Goal: Task Accomplishment & Management: Manage account settings

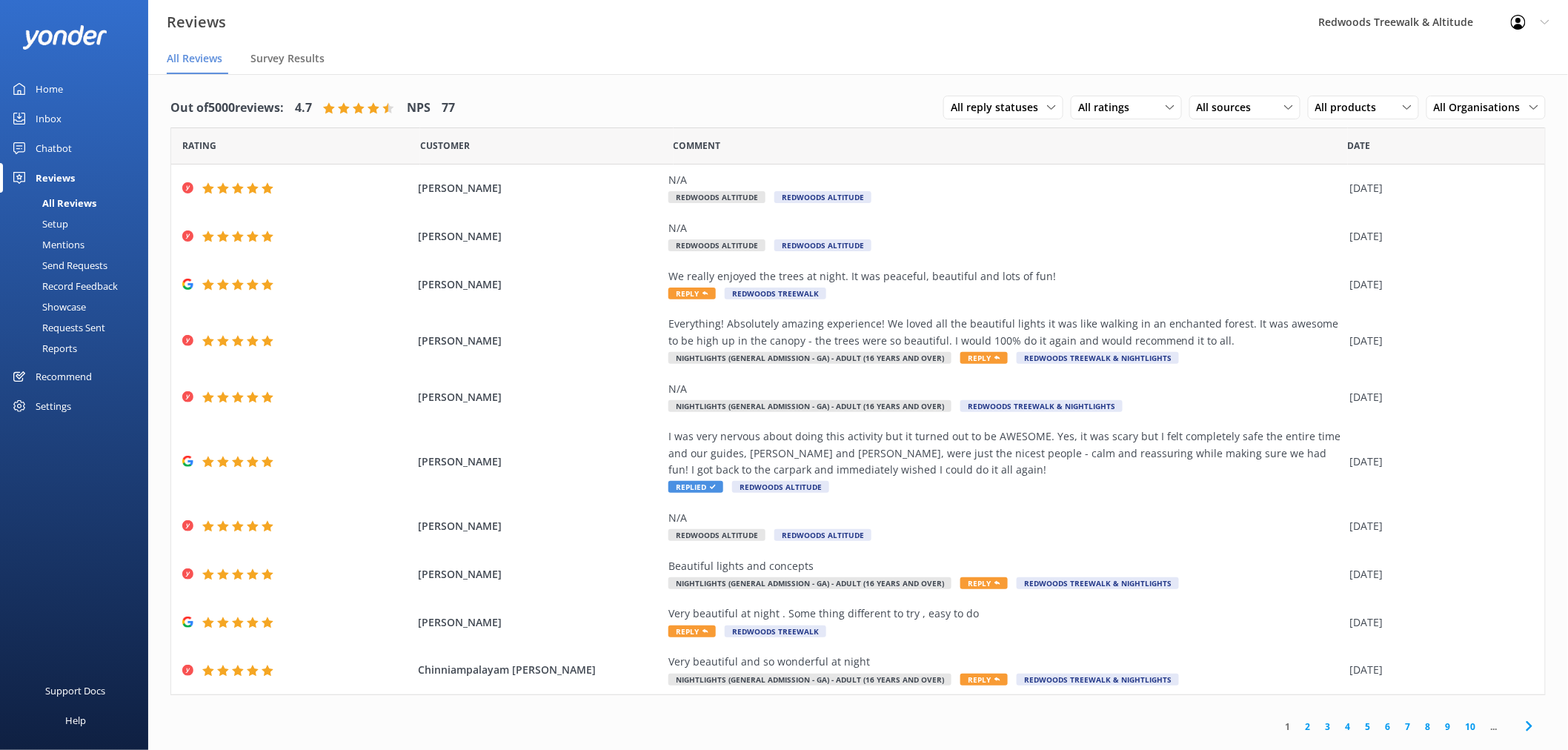
click at [78, 110] on link "Inbox" at bounding box center [74, 118] width 148 height 29
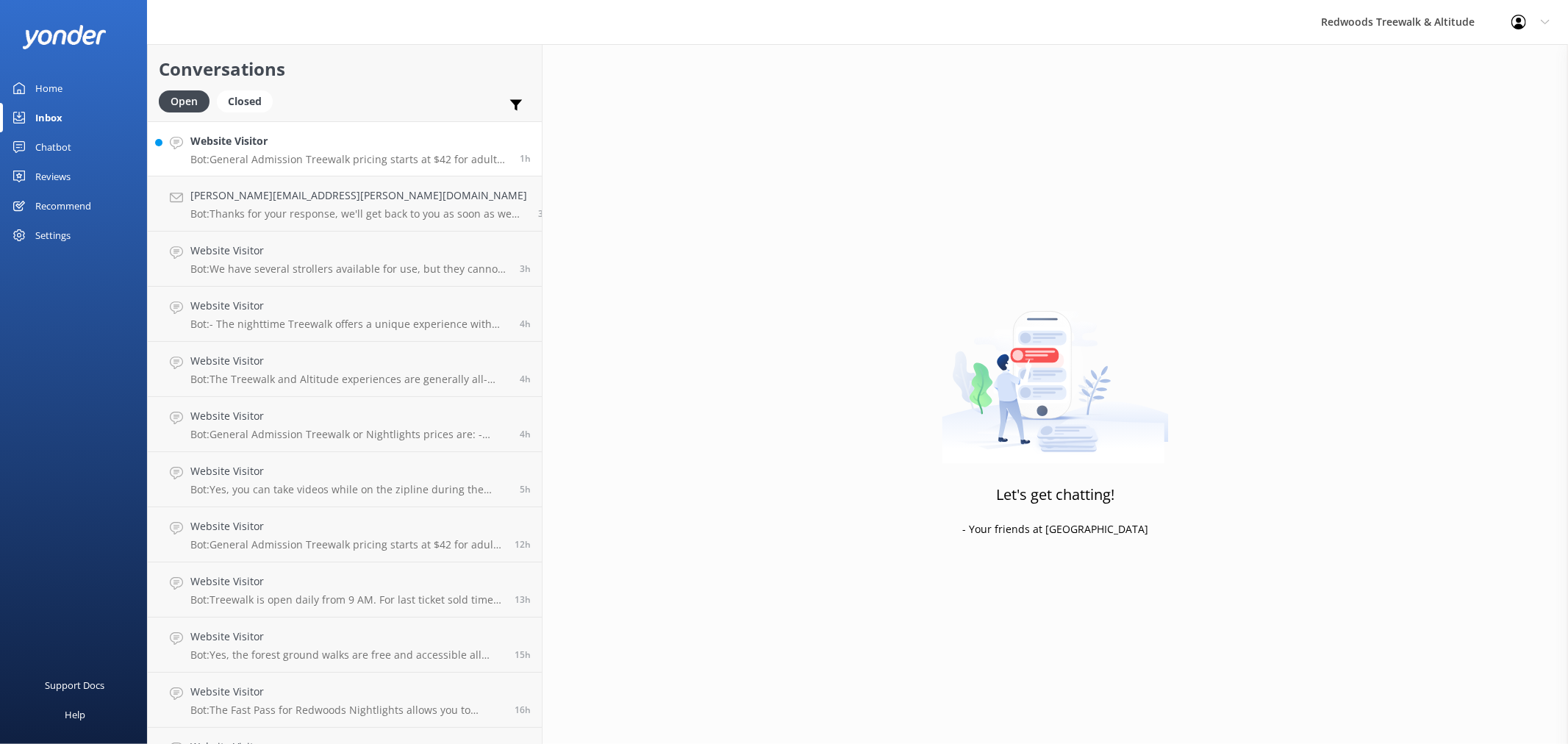
click at [232, 130] on link "Website Visitor Bot: General Admission Treewalk pricing starts at $42 for adult…" at bounding box center [345, 148] width 394 height 55
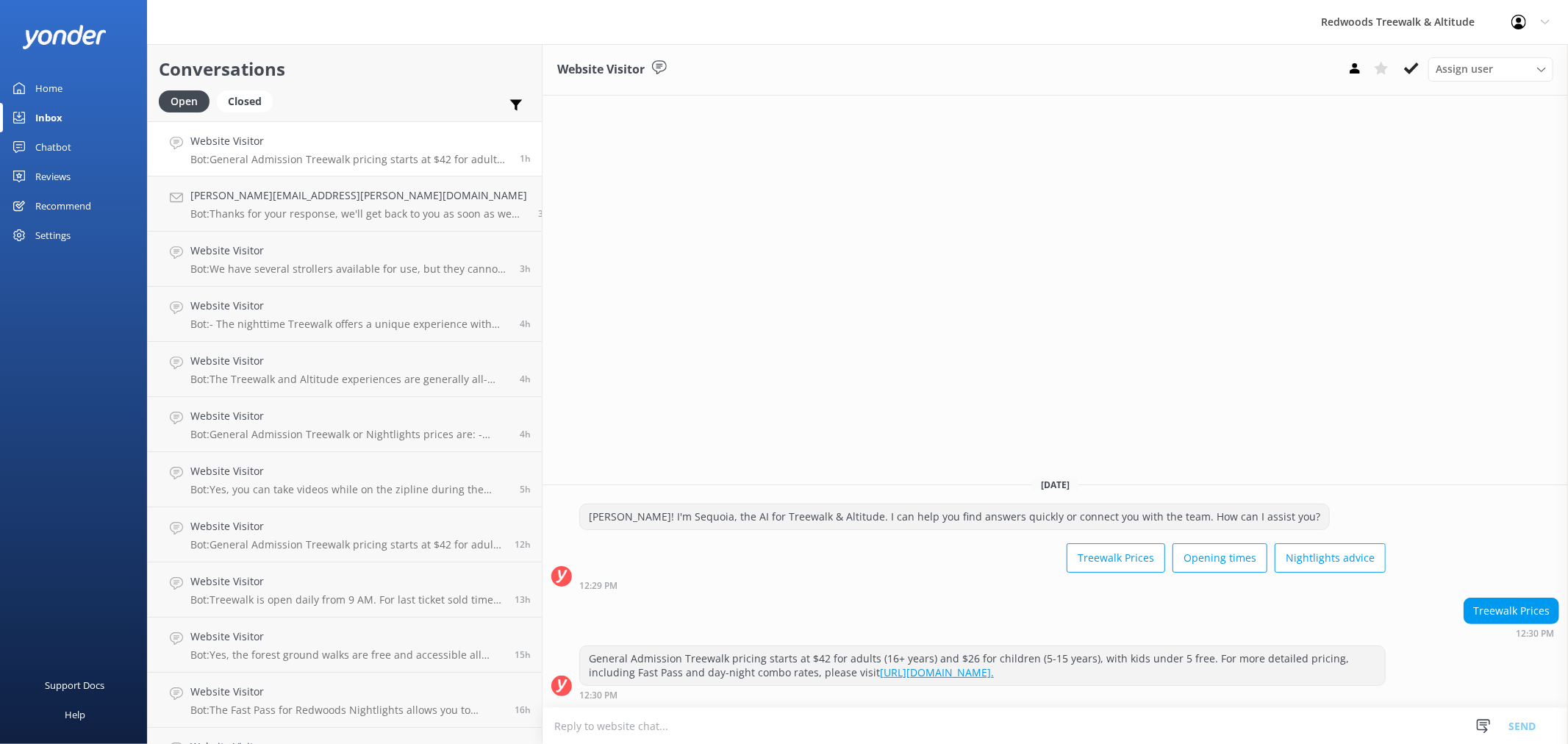
click at [62, 84] on div "Home" at bounding box center [49, 87] width 27 height 29
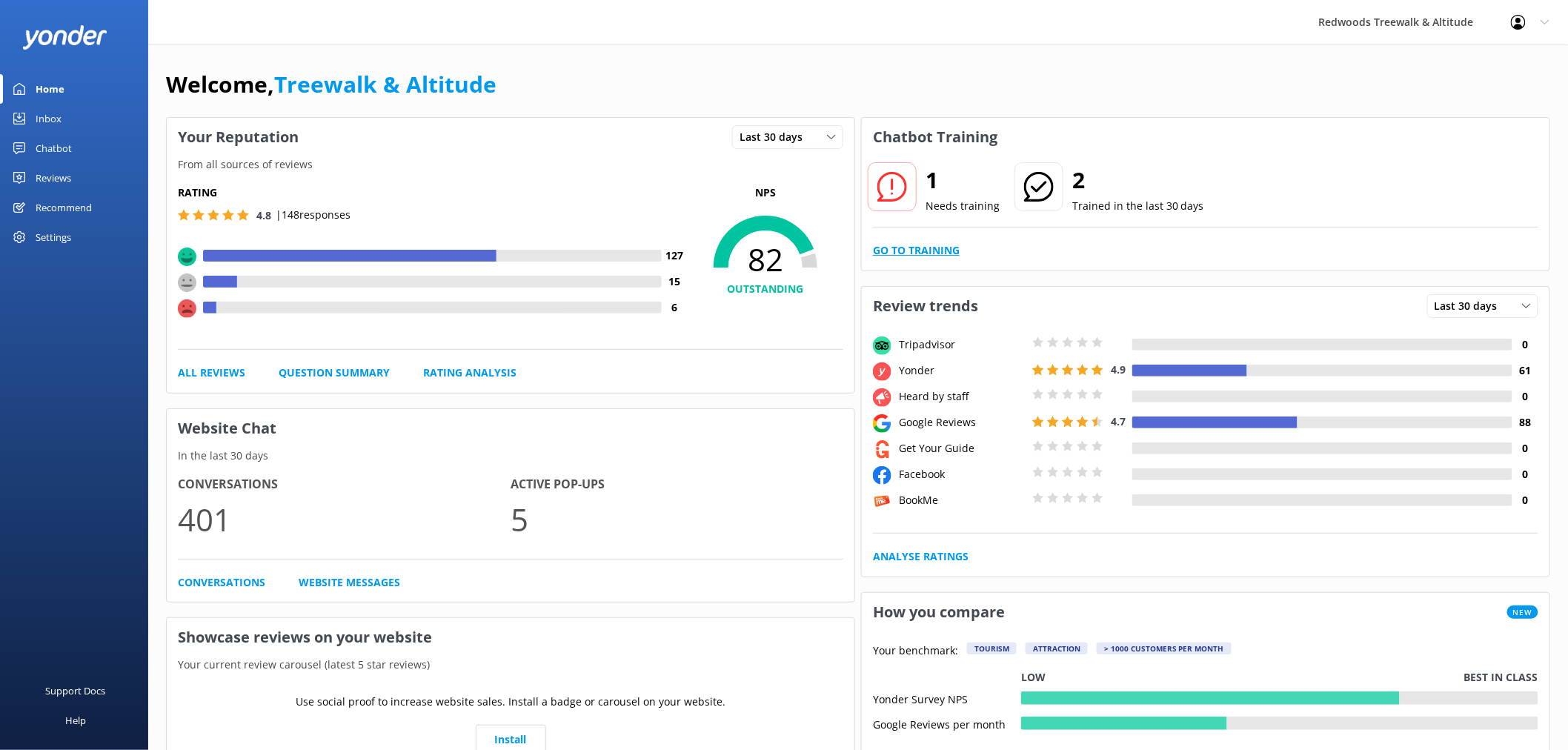
click at [931, 249] on link "Go to Training" at bounding box center [915, 250] width 86 height 16
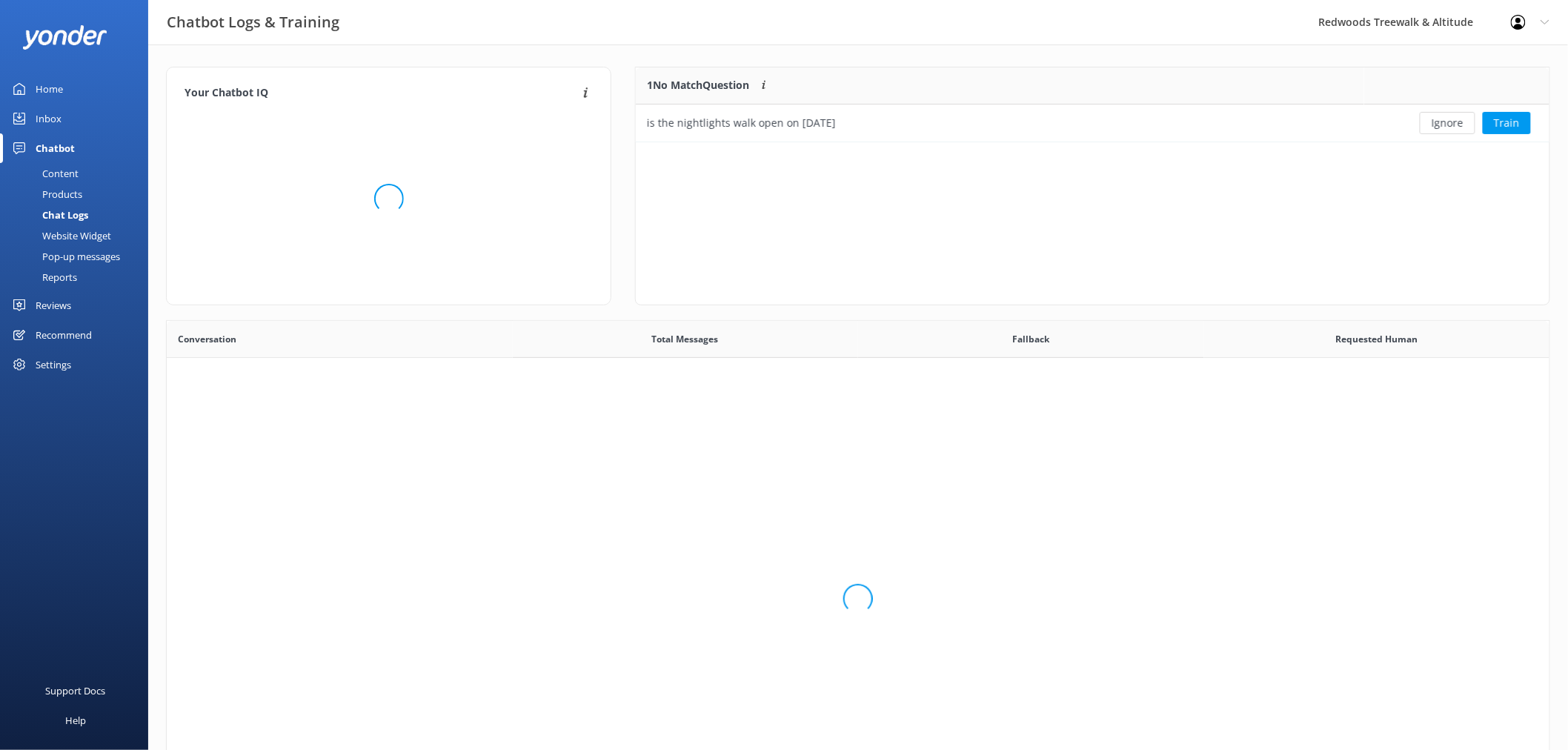
scroll to position [62, 900]
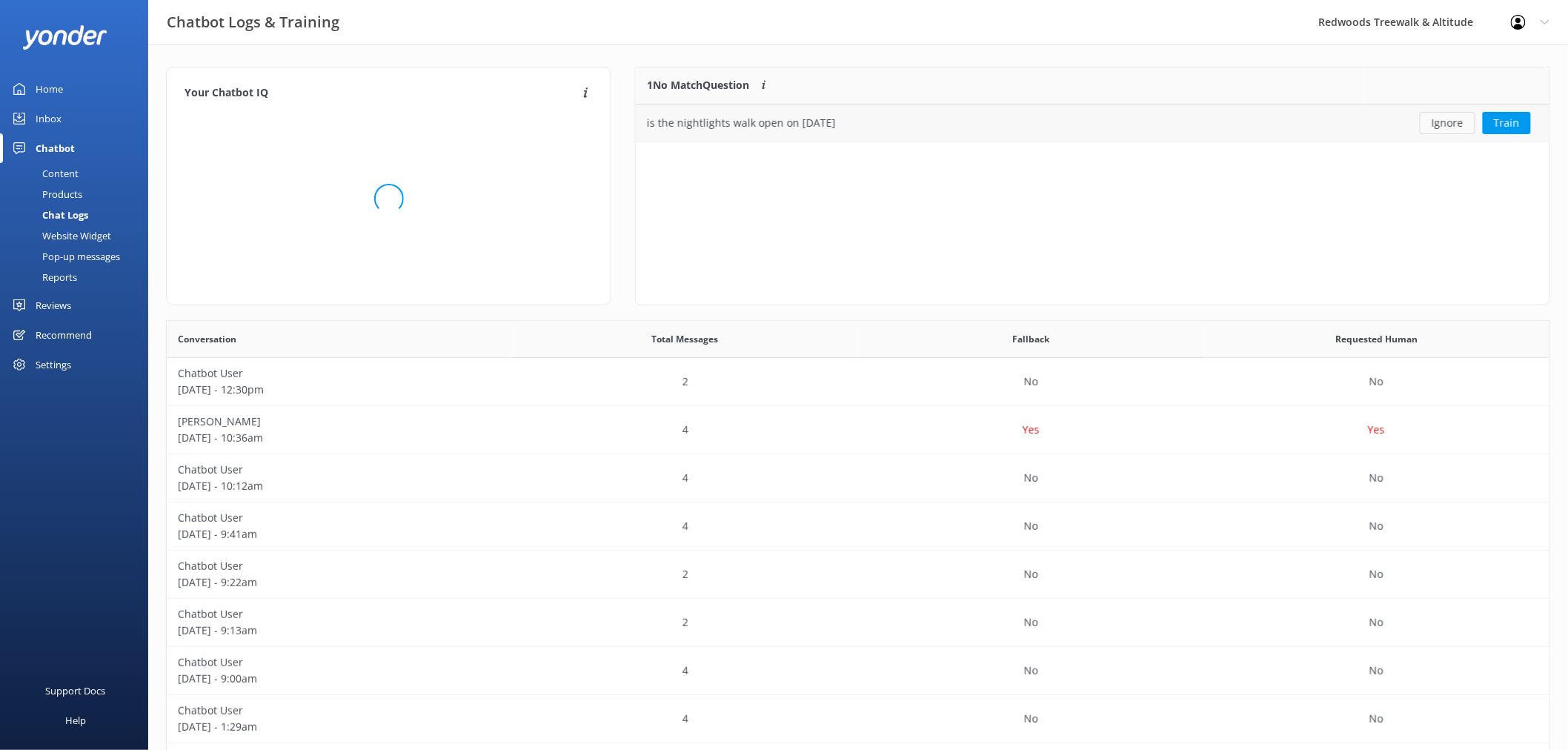
click at [1447, 121] on button "Ignore" at bounding box center [1448, 123] width 55 height 22
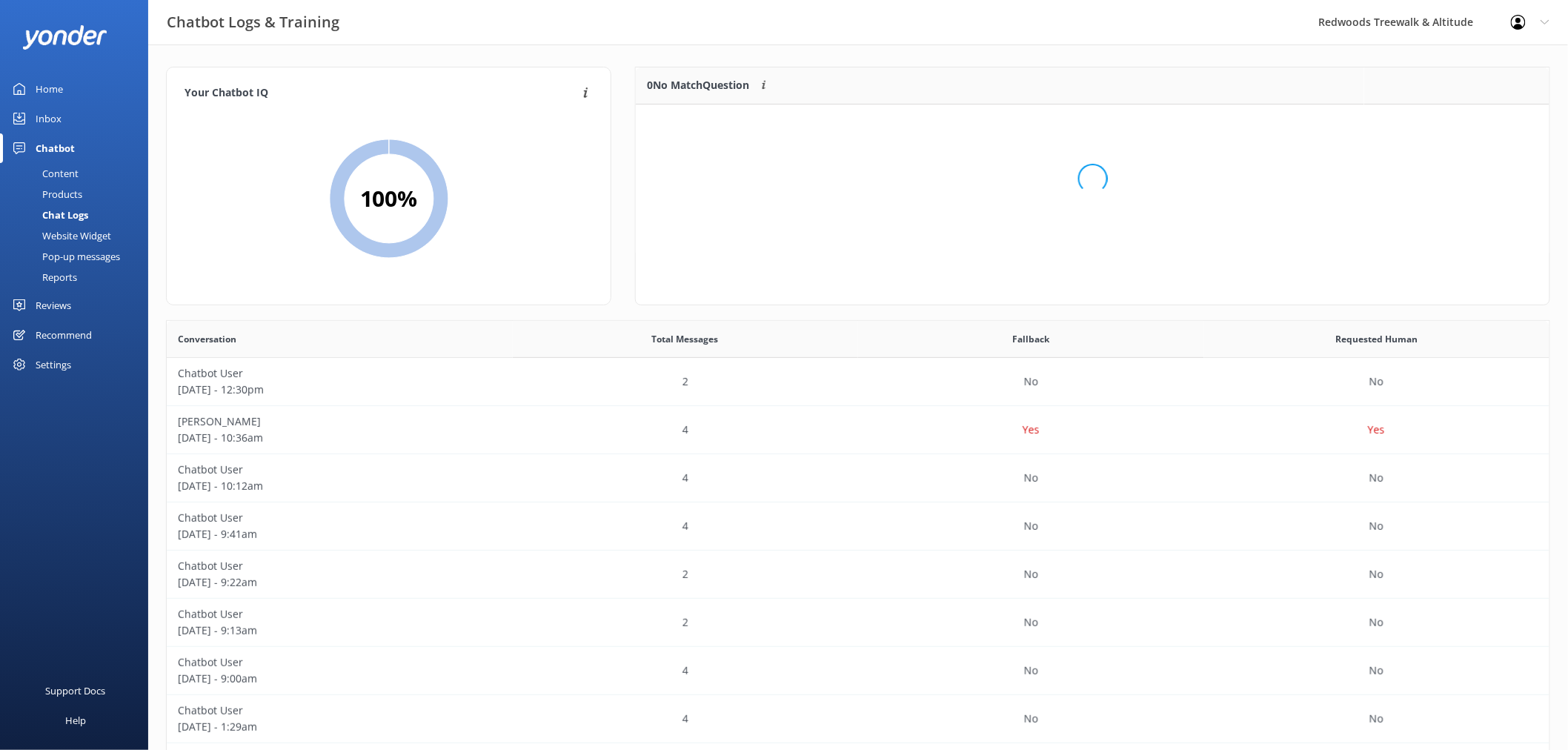
scroll to position [173, 900]
click at [82, 117] on link "Inbox" at bounding box center [74, 118] width 148 height 29
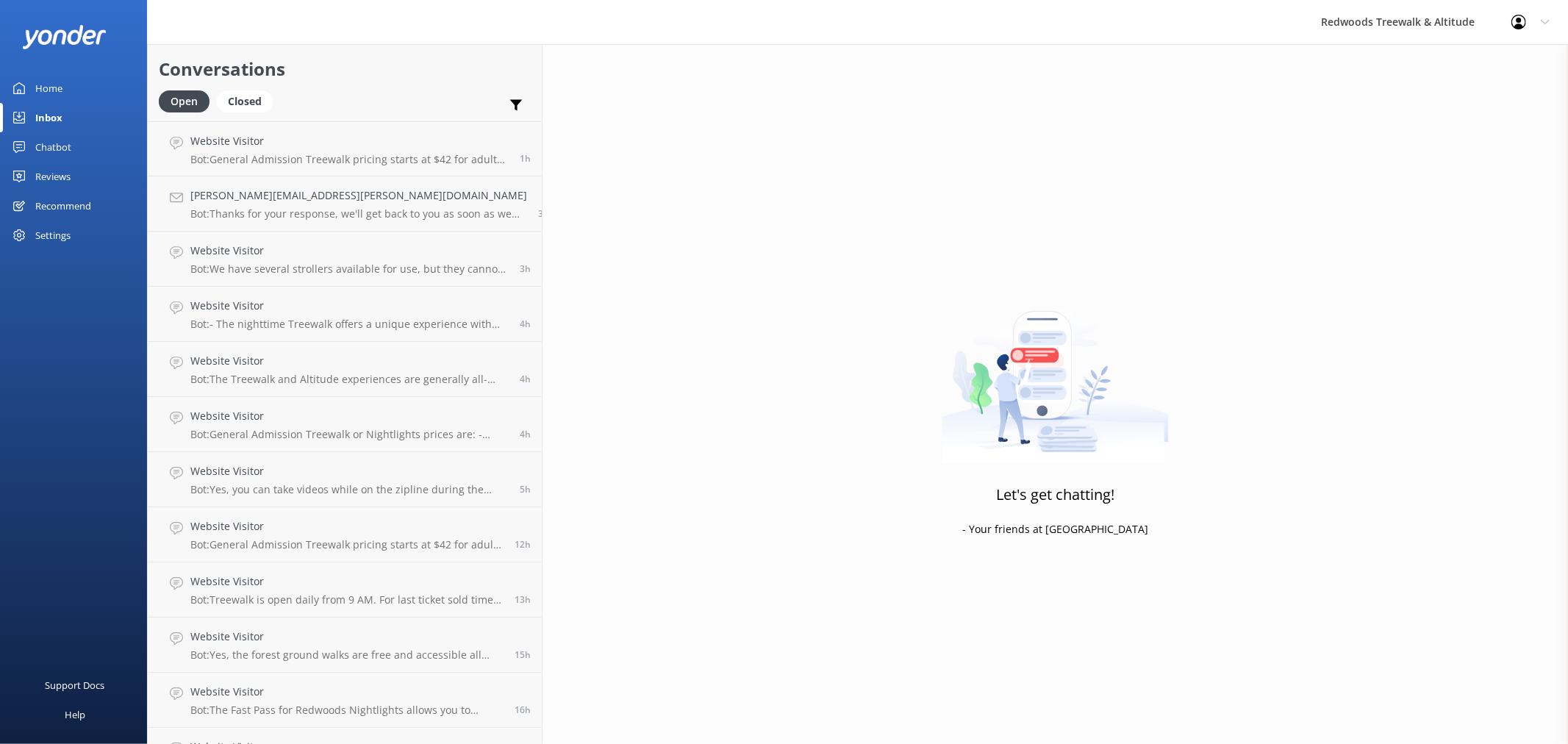
click at [85, 83] on link "Home" at bounding box center [73, 87] width 147 height 29
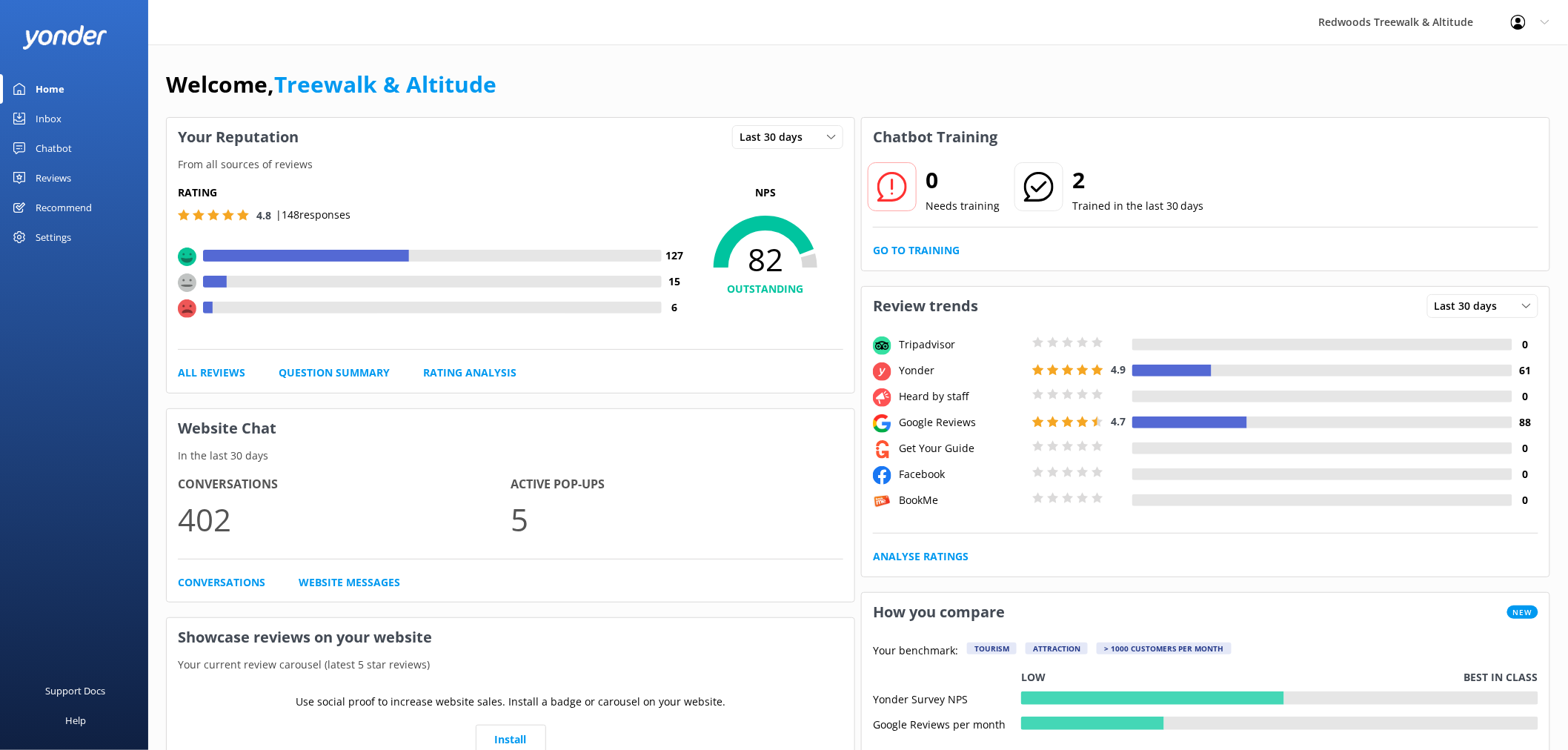
click at [77, 175] on link "Reviews" at bounding box center [74, 177] width 148 height 29
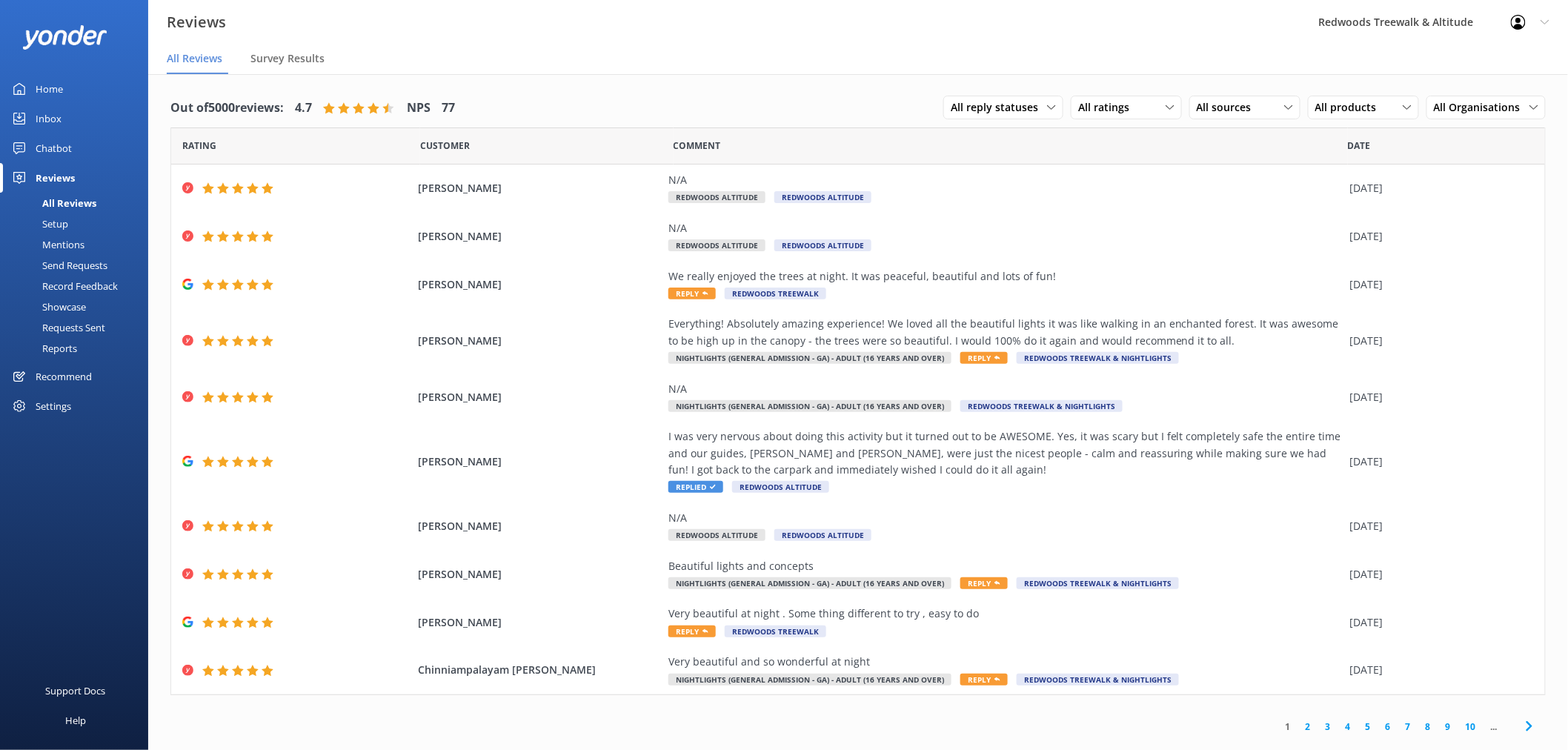
click at [82, 109] on link "Inbox" at bounding box center [74, 118] width 148 height 29
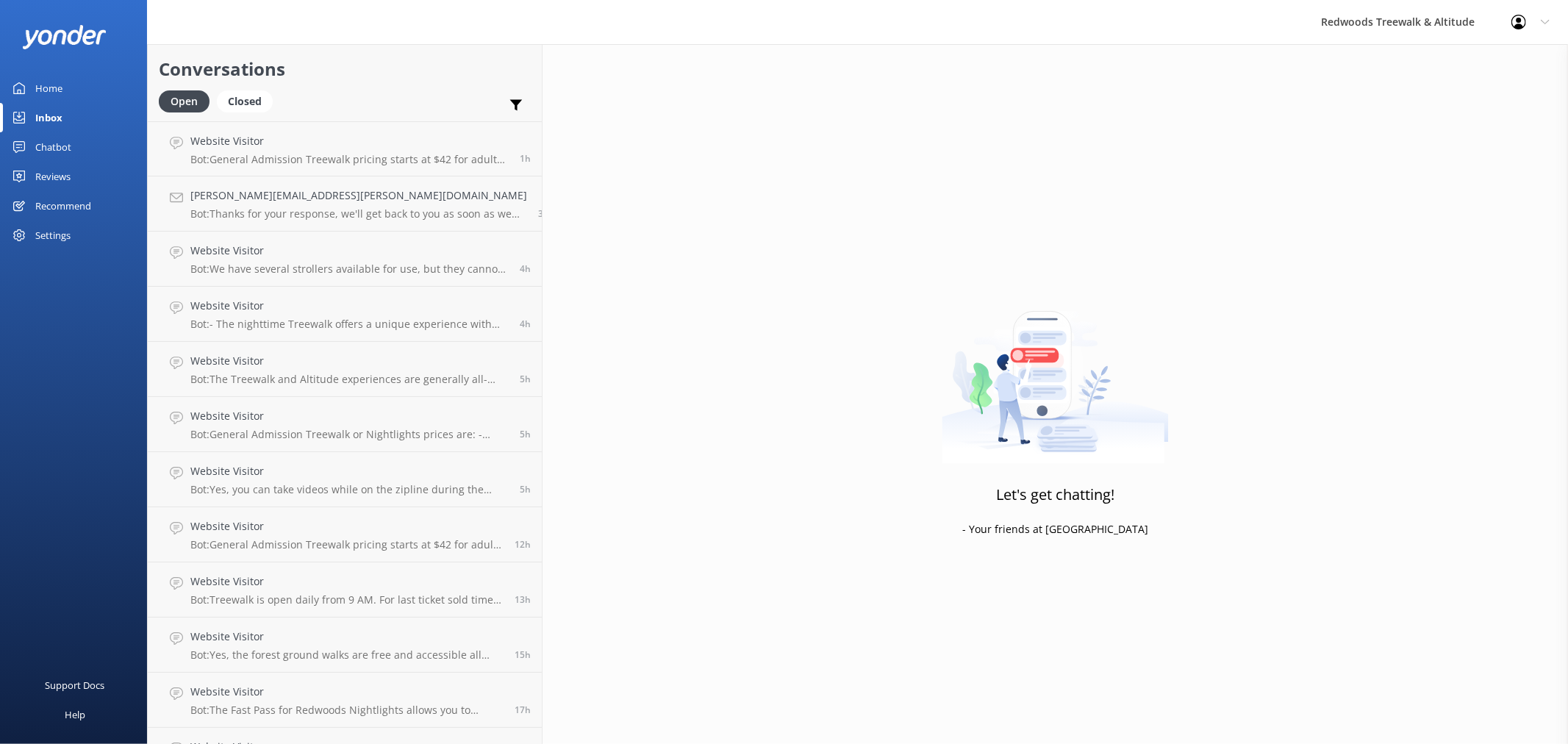
click at [70, 172] on div "Reviews" at bounding box center [53, 176] width 35 height 29
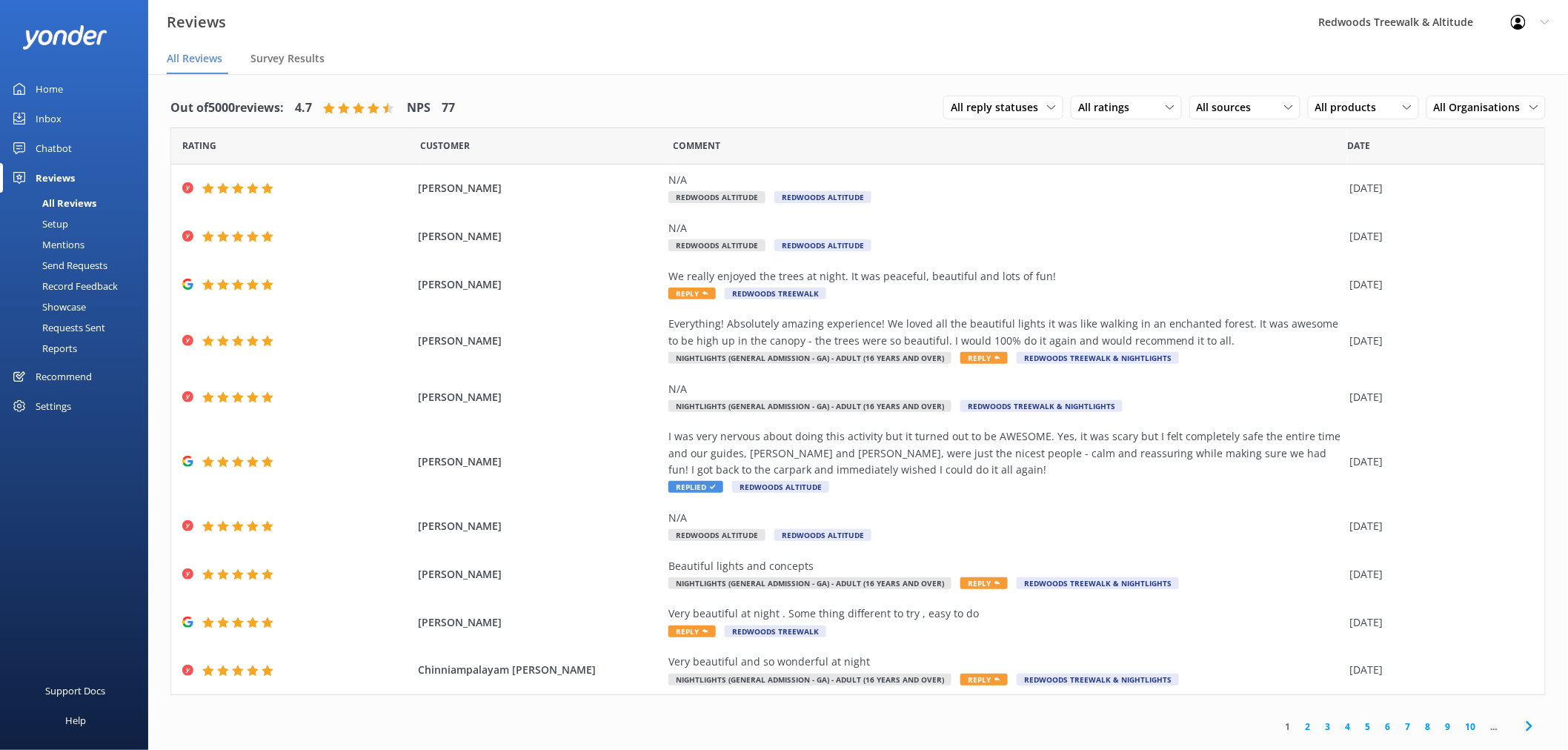
click at [1310, 727] on link "2" at bounding box center [1308, 727] width 20 height 14
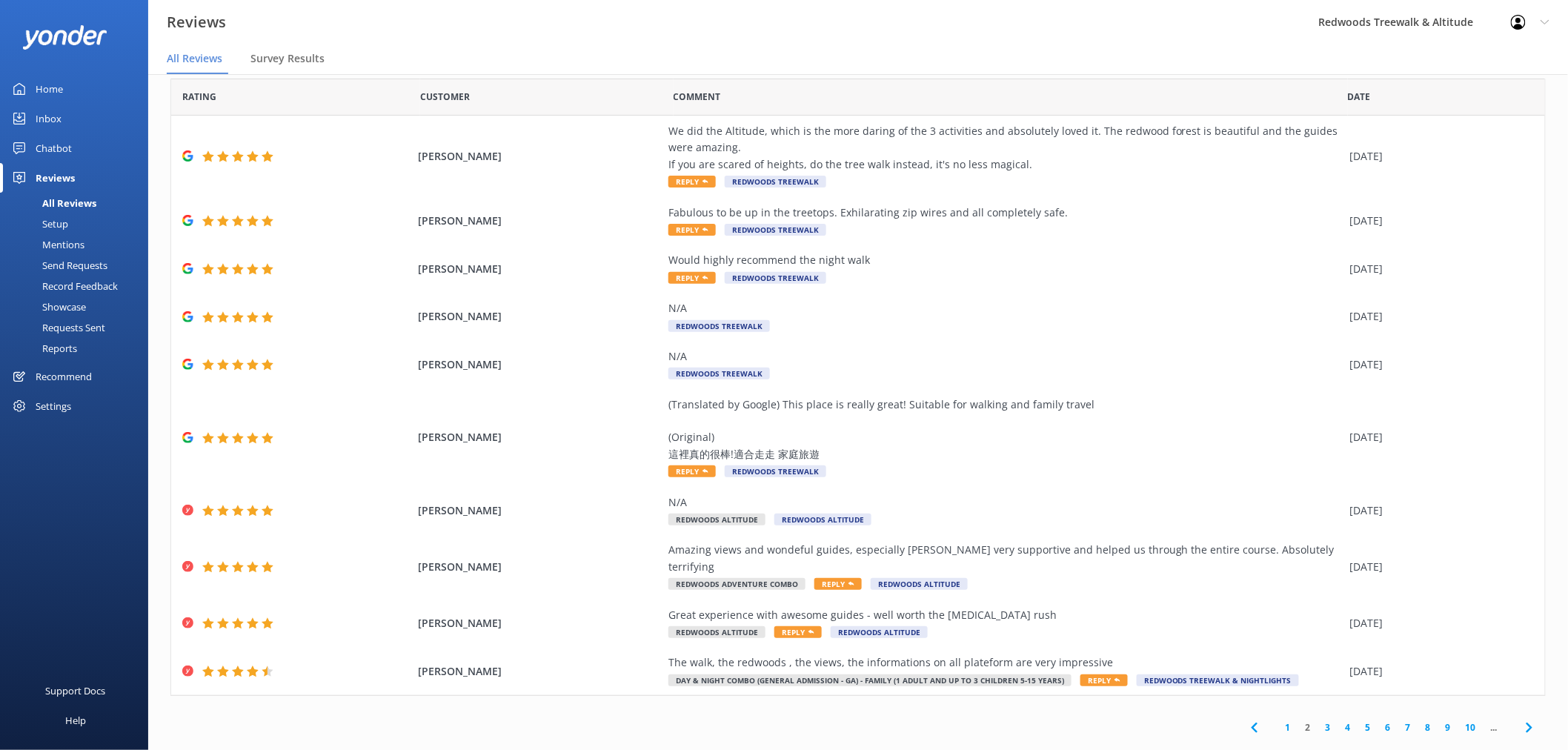
scroll to position [29, 0]
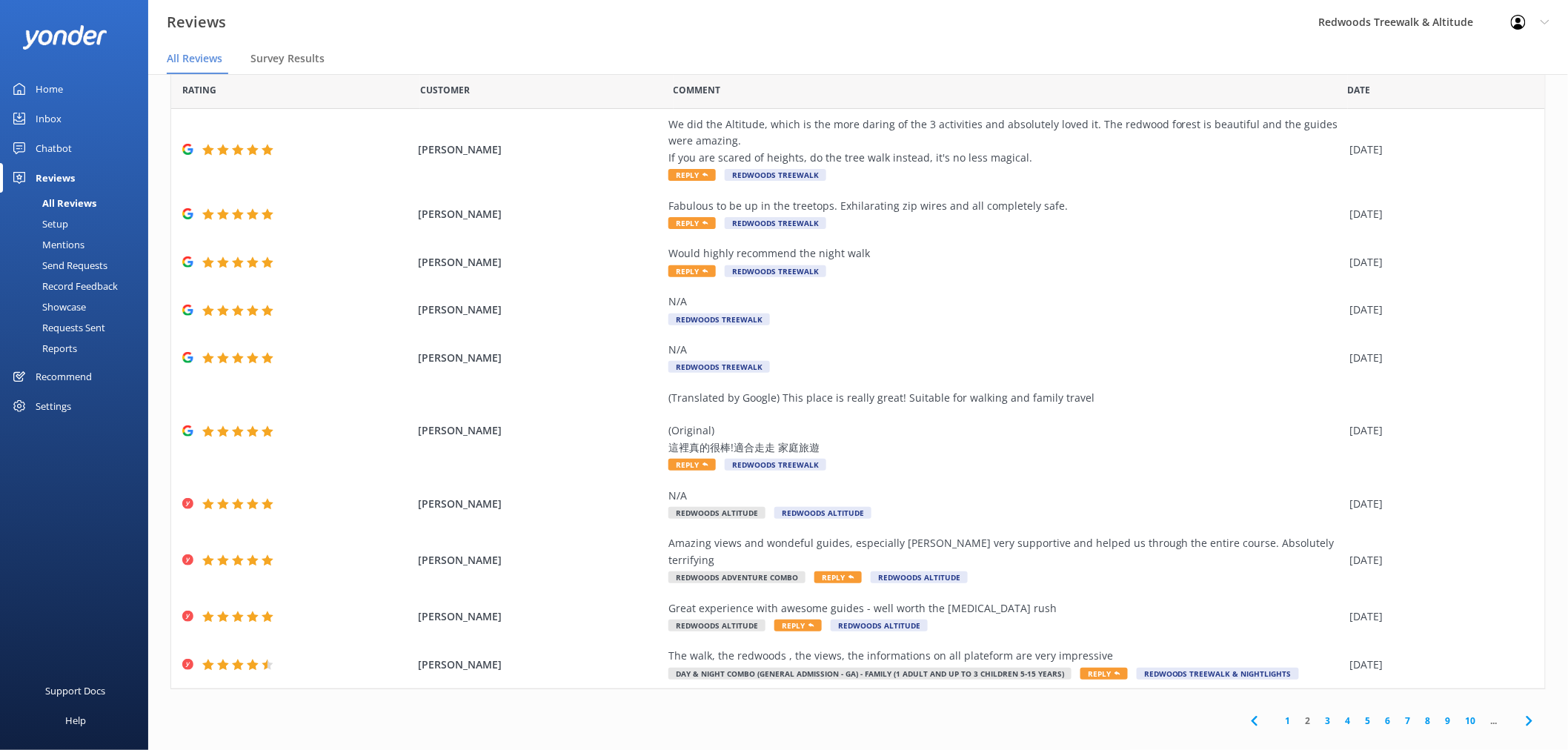
click at [1279, 713] on link "1" at bounding box center [1288, 721] width 20 height 14
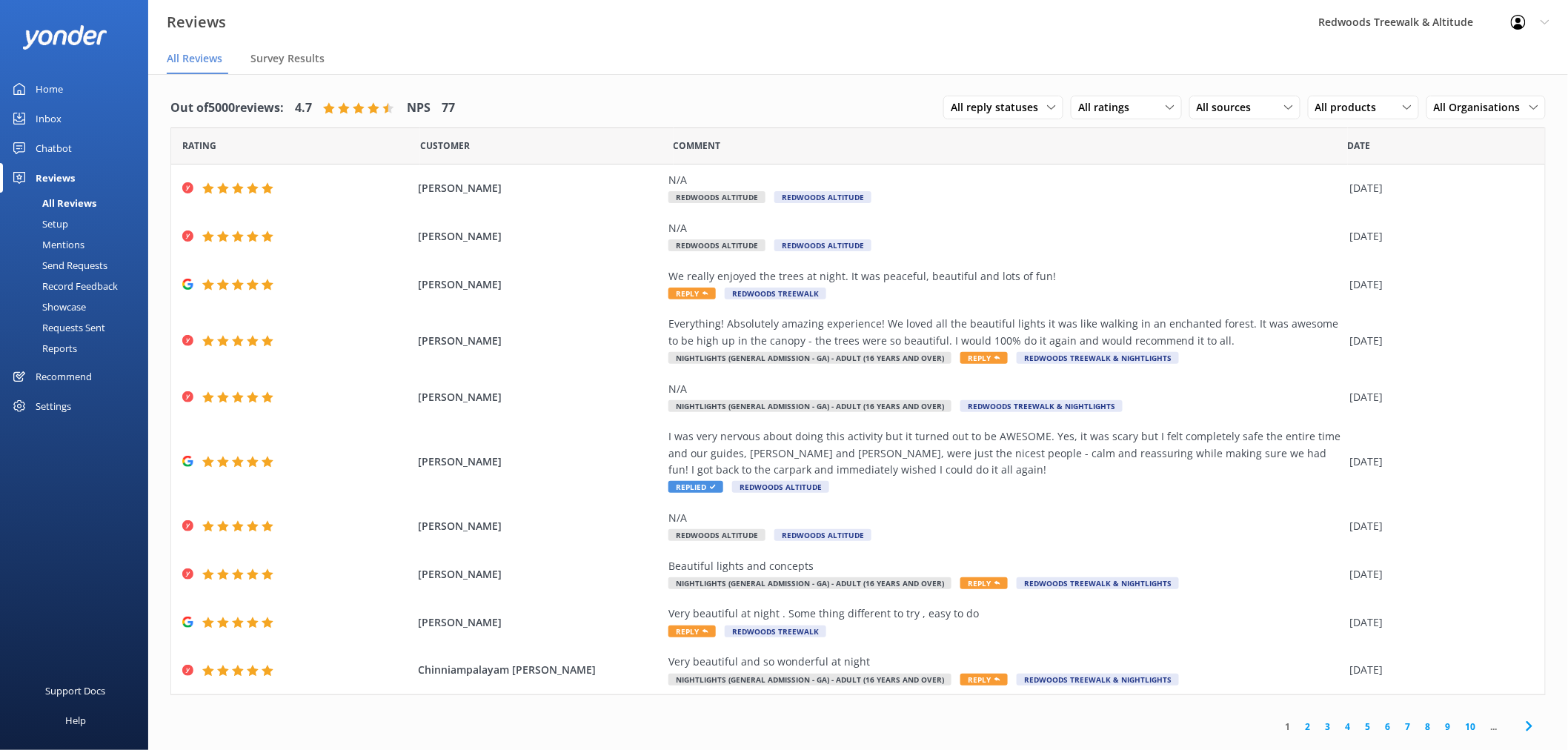
click at [77, 91] on link "Home" at bounding box center [74, 88] width 148 height 29
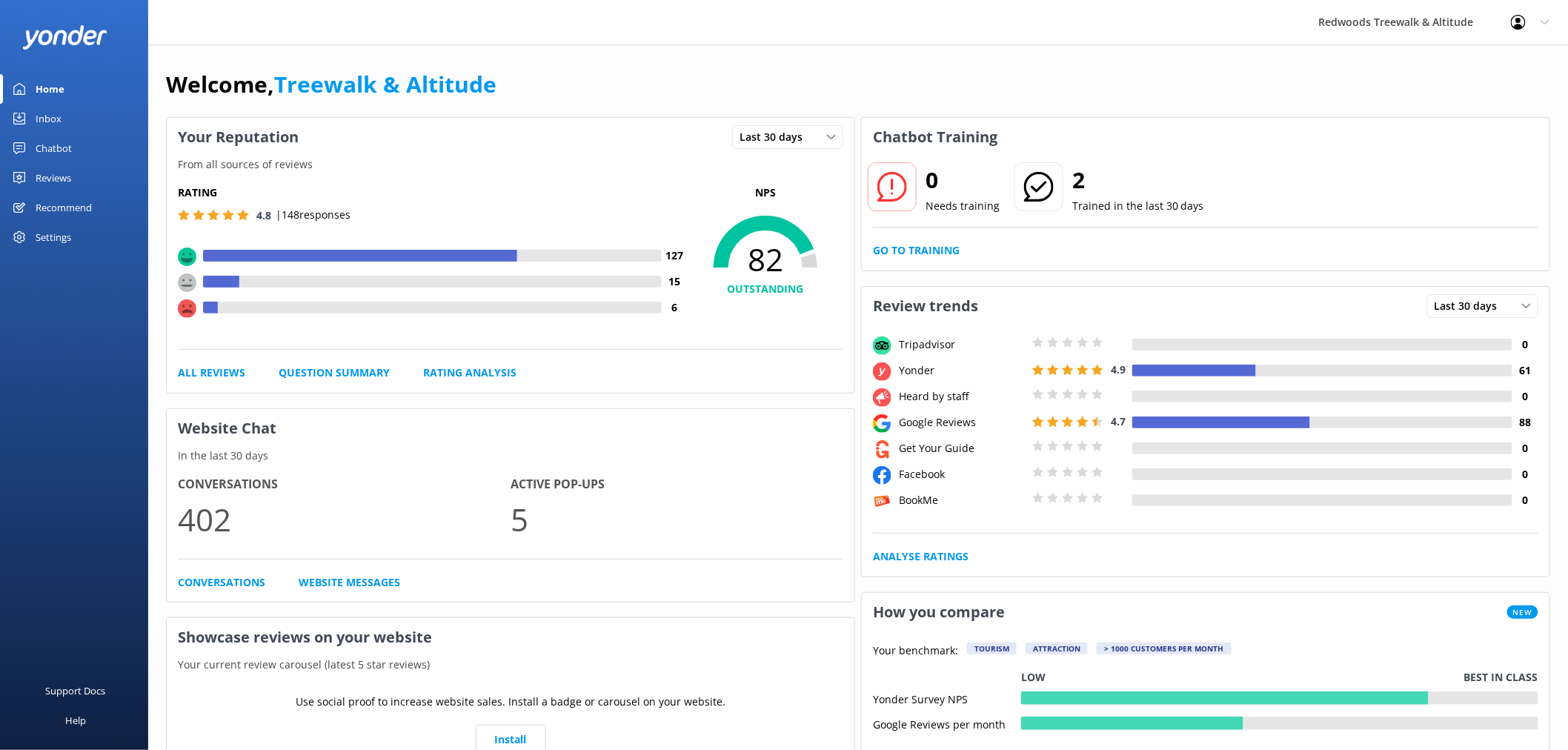
click at [76, 119] on link "Inbox" at bounding box center [74, 118] width 148 height 29
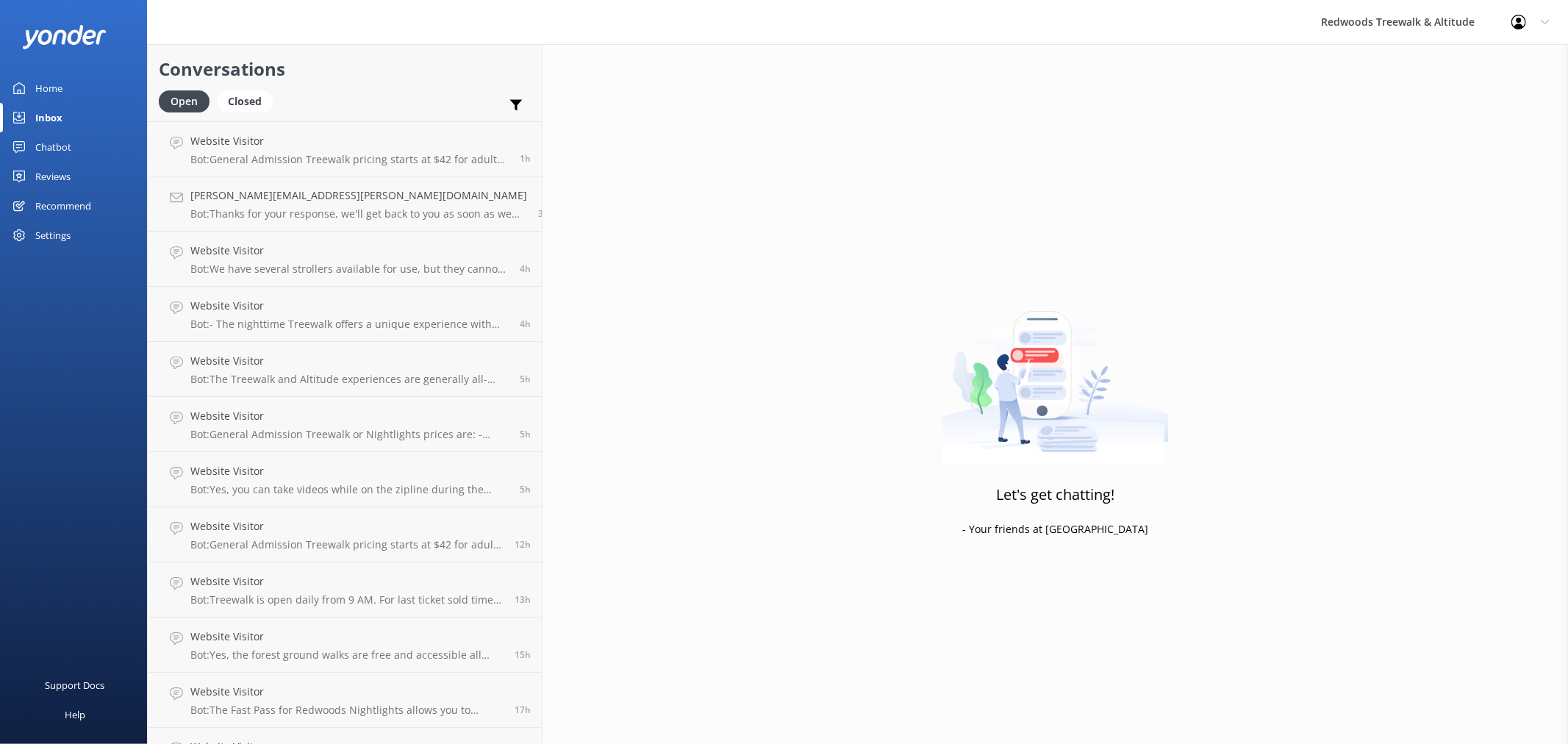
click at [81, 90] on link "Home" at bounding box center [73, 87] width 147 height 29
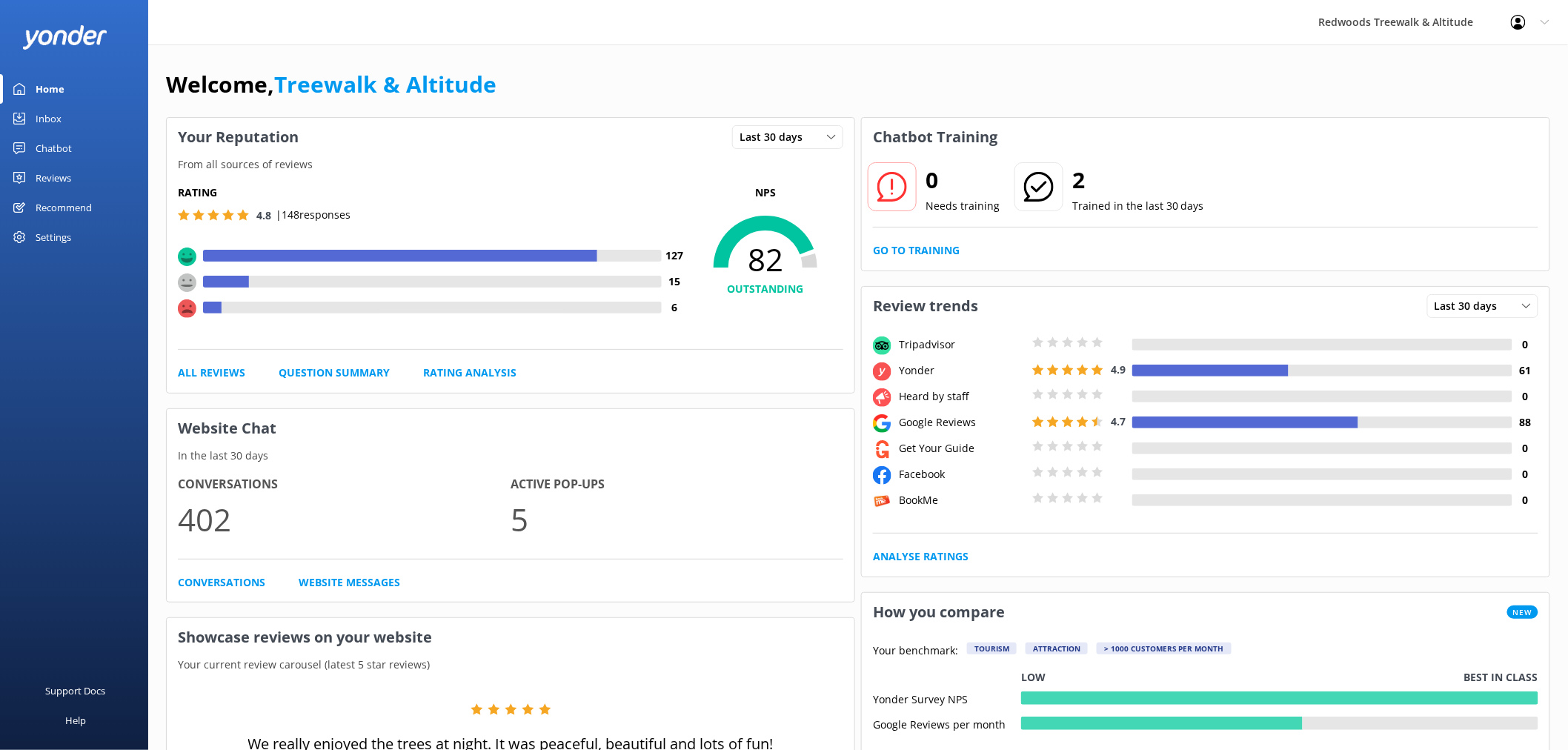
click at [69, 168] on div "Reviews" at bounding box center [53, 177] width 36 height 29
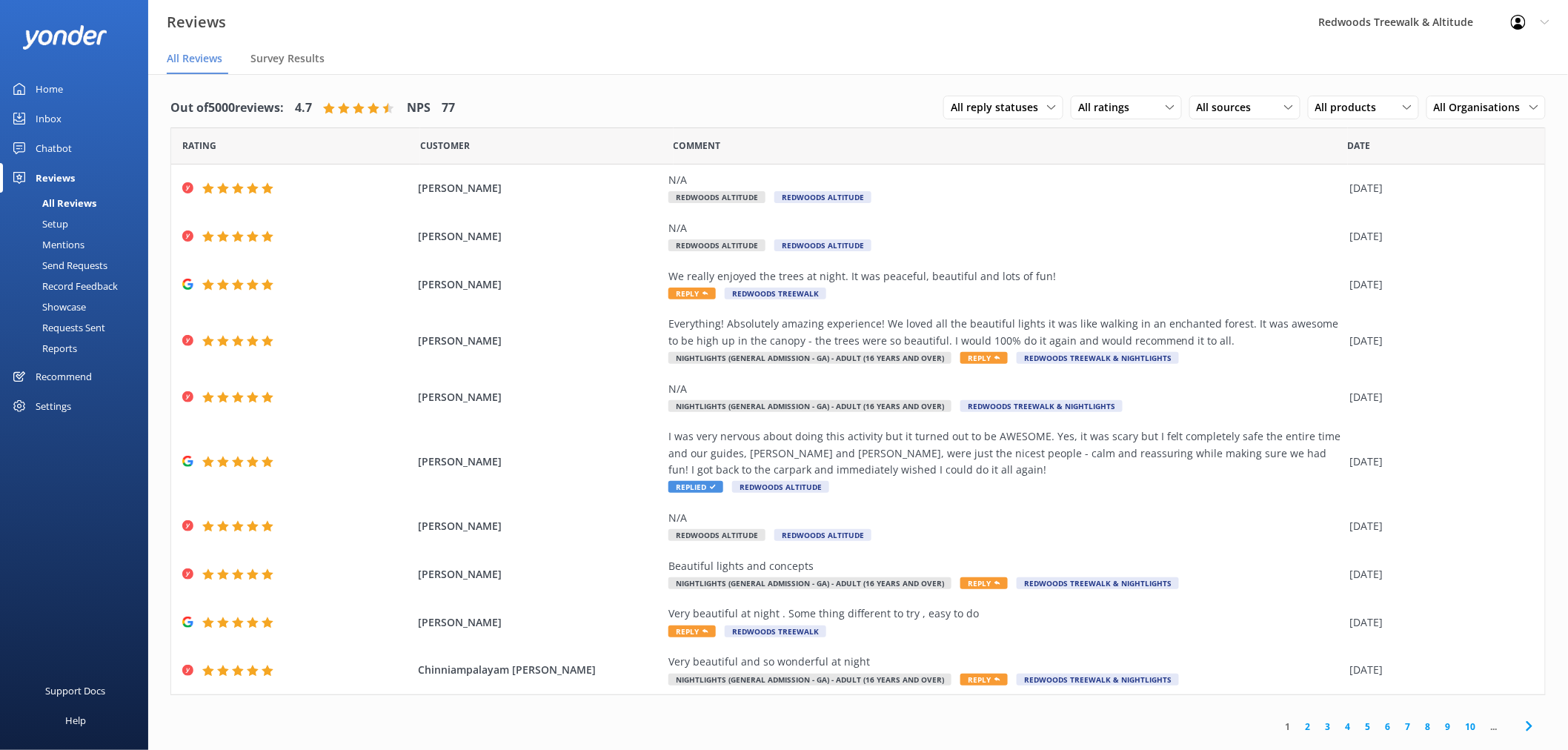
click at [76, 126] on link "Inbox" at bounding box center [74, 118] width 148 height 29
